Goal: Find specific page/section: Find specific page/section

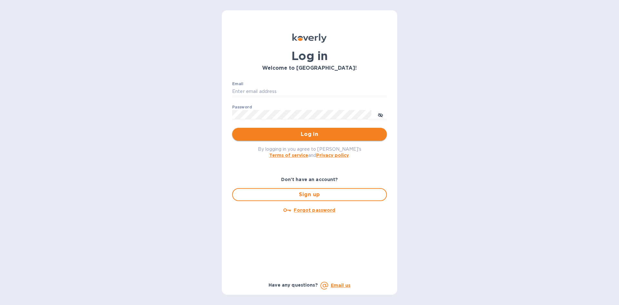
type input "[EMAIL_ADDRESS][DOMAIN_NAME]"
click at [309, 136] on span "Log in" at bounding box center [309, 134] width 145 height 8
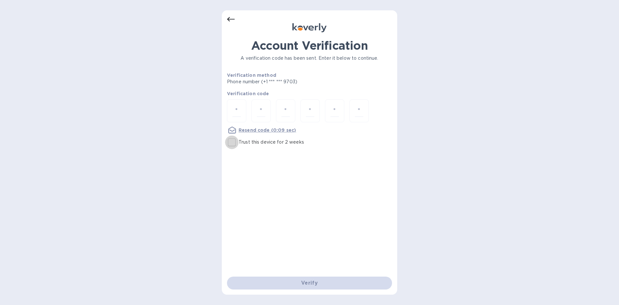
click at [229, 142] on input "Trust this device for 2 weeks" at bounding box center [232, 142] width 14 height 14
checkbox input "true"
click at [243, 113] on div at bounding box center [236, 110] width 19 height 23
type input "8"
type input "0"
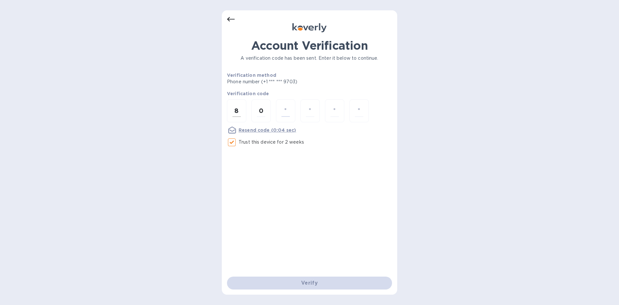
type input "4"
type input "8"
type input "5"
type input "7"
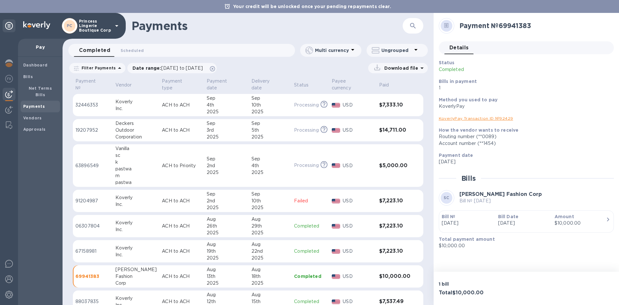
click at [413, 27] on icon "button" at bounding box center [413, 26] width 8 height 8
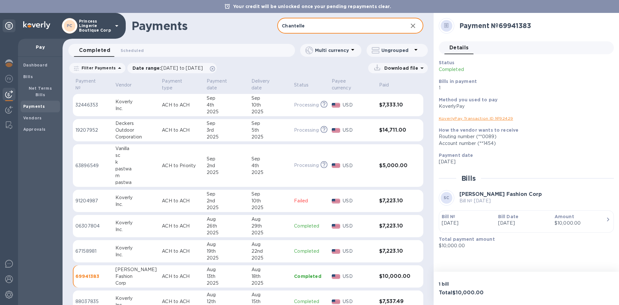
type input "Chantelle"
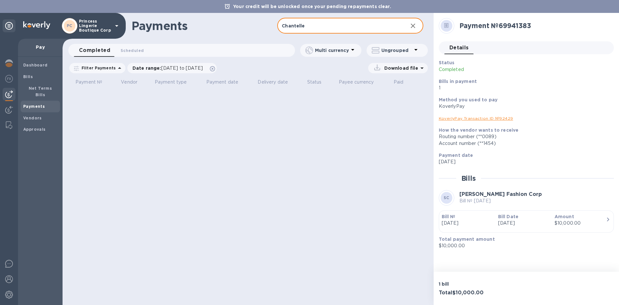
click at [322, 25] on input "Chantelle" at bounding box center [339, 26] width 125 height 16
click at [415, 24] on icon "button" at bounding box center [413, 26] width 8 height 8
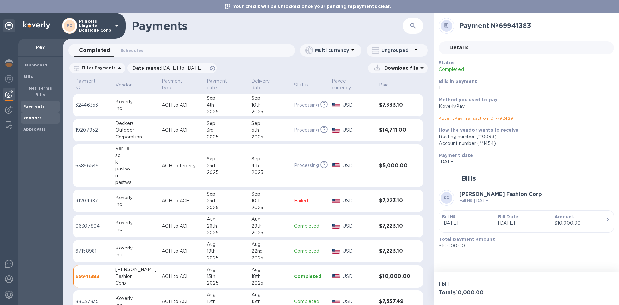
click at [43, 115] on span "Vendors" at bounding box center [40, 118] width 34 height 6
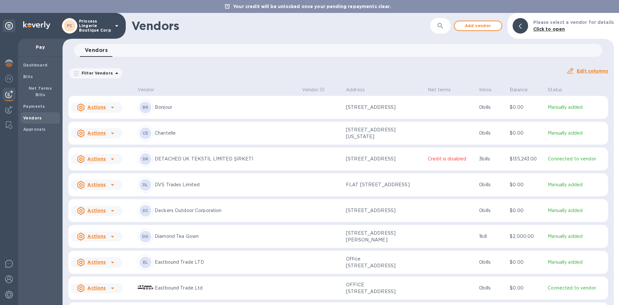
click at [172, 137] on div "CE Chantelle" at bounding box center [217, 132] width 159 height 15
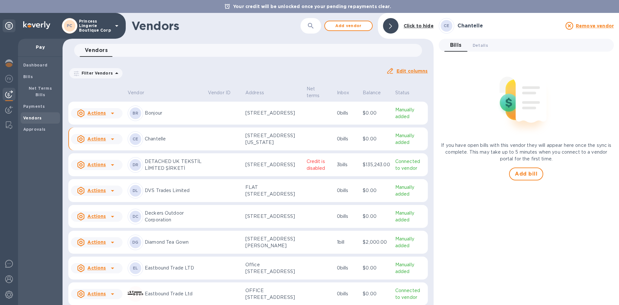
click at [506, 149] on p "If you have open bills with this vendor they will appear here once the sync is …" at bounding box center [526, 152] width 175 height 20
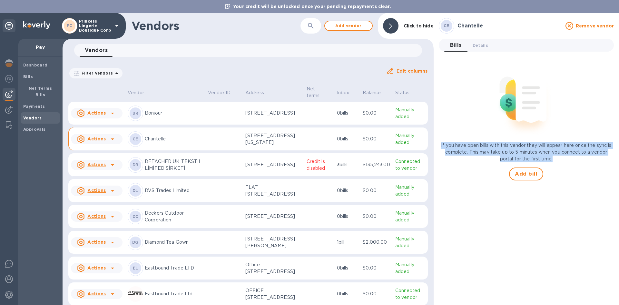
click at [506, 149] on p "If you have open bills with this vendor they will appear here once the sync is …" at bounding box center [526, 152] width 175 height 20
click at [474, 45] on span "Details 0" at bounding box center [480, 45] width 15 height 7
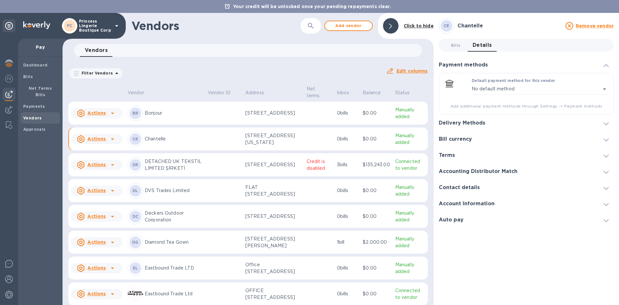
click at [114, 143] on icon at bounding box center [113, 139] width 8 height 8
click at [167, 74] on div at bounding box center [309, 152] width 619 height 305
click at [41, 103] on span "Payments" at bounding box center [34, 106] width 22 height 6
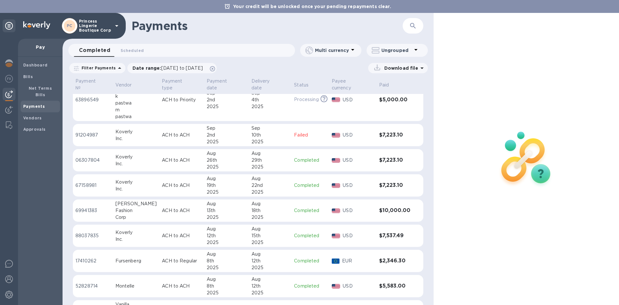
scroll to position [129, 0]
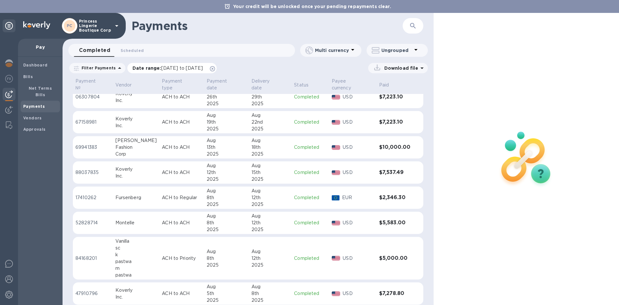
click at [203, 67] on span "08/04/2025 to 09/05/2025" at bounding box center [182, 67] width 42 height 5
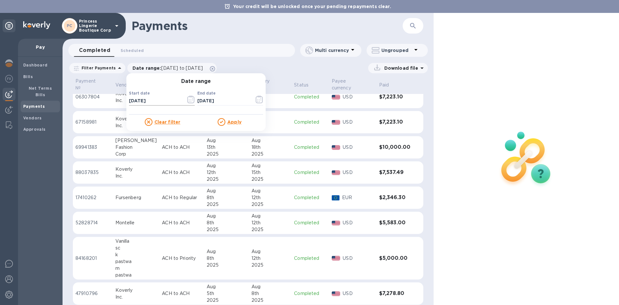
click at [142, 100] on input "08/04/2025" at bounding box center [155, 101] width 52 height 10
type input "12/01/2024"
click at [192, 113] on p "​" at bounding box center [162, 109] width 66 height 7
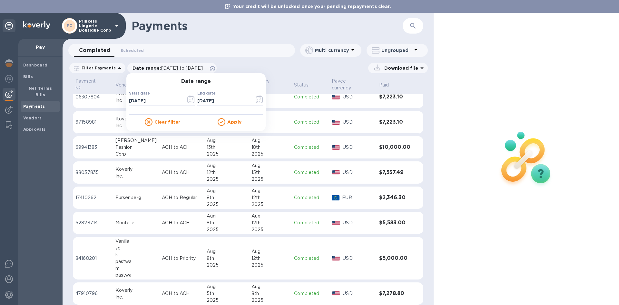
click at [223, 123] on icon at bounding box center [222, 122] width 8 height 8
click at [229, 123] on u "Apply" at bounding box center [234, 121] width 14 height 5
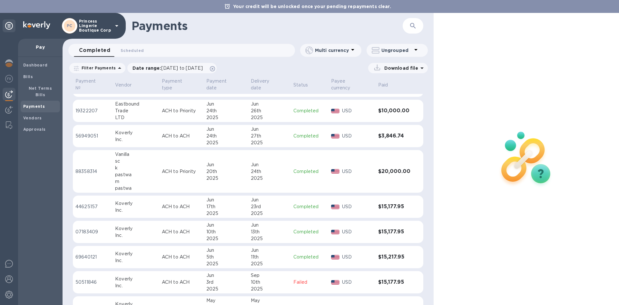
scroll to position [623, 0]
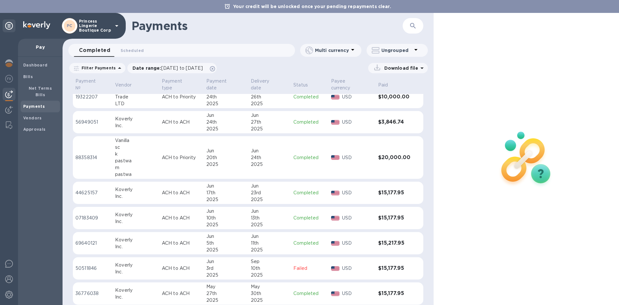
click at [408, 21] on button "button" at bounding box center [412, 25] width 15 height 15
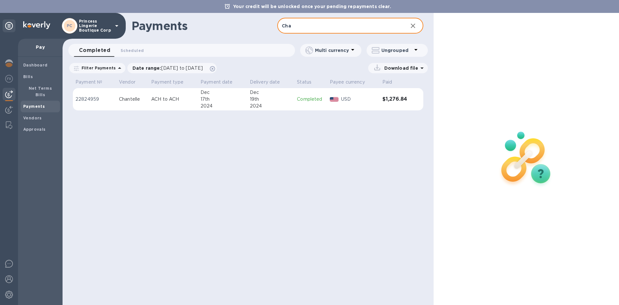
type input "Cha"
